Goal: Information Seeking & Learning: Learn about a topic

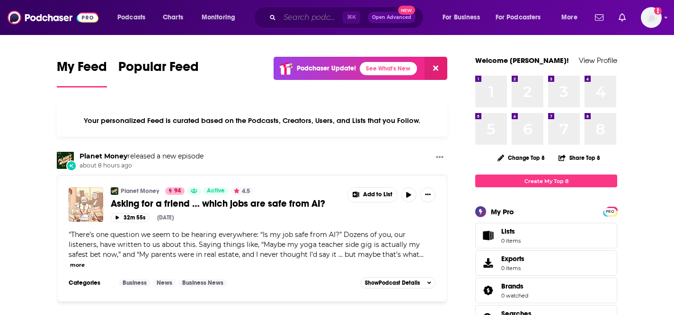
click at [306, 16] on input "Search podcasts, credits, & more..." at bounding box center [311, 17] width 63 height 15
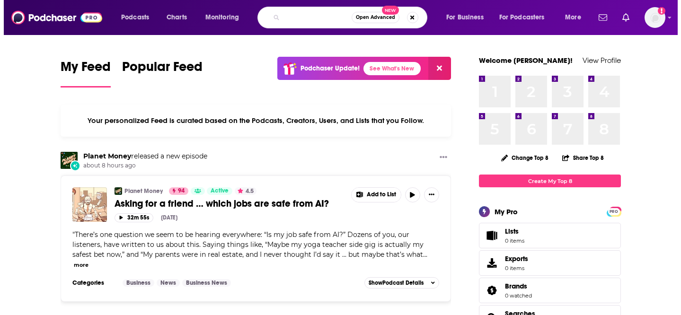
scroll to position [0, 89]
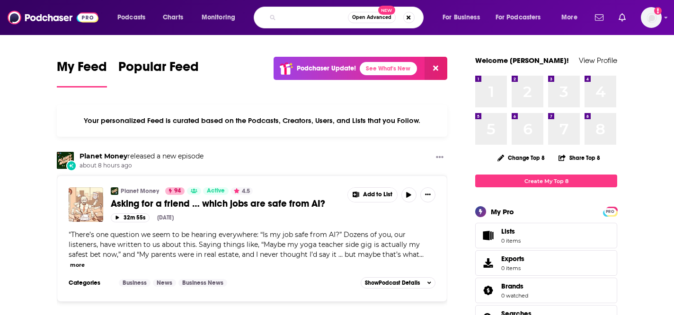
type input "The Software Leaders Uncensored Podcast"
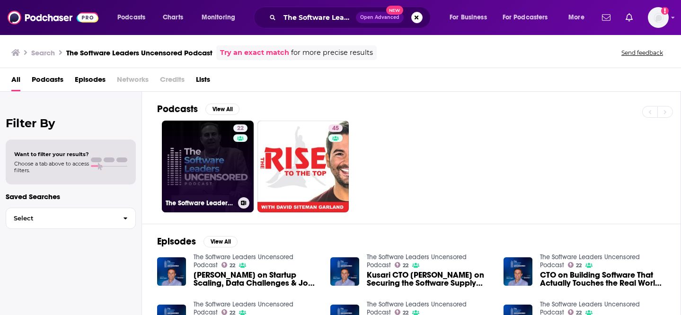
click at [174, 188] on link "22 The Software Leaders Uncensored Podcast" at bounding box center [208, 167] width 92 height 92
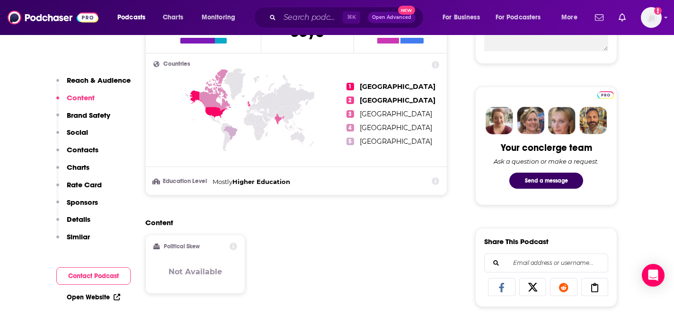
scroll to position [485, 0]
